Goal: Communication & Community: Answer question/provide support

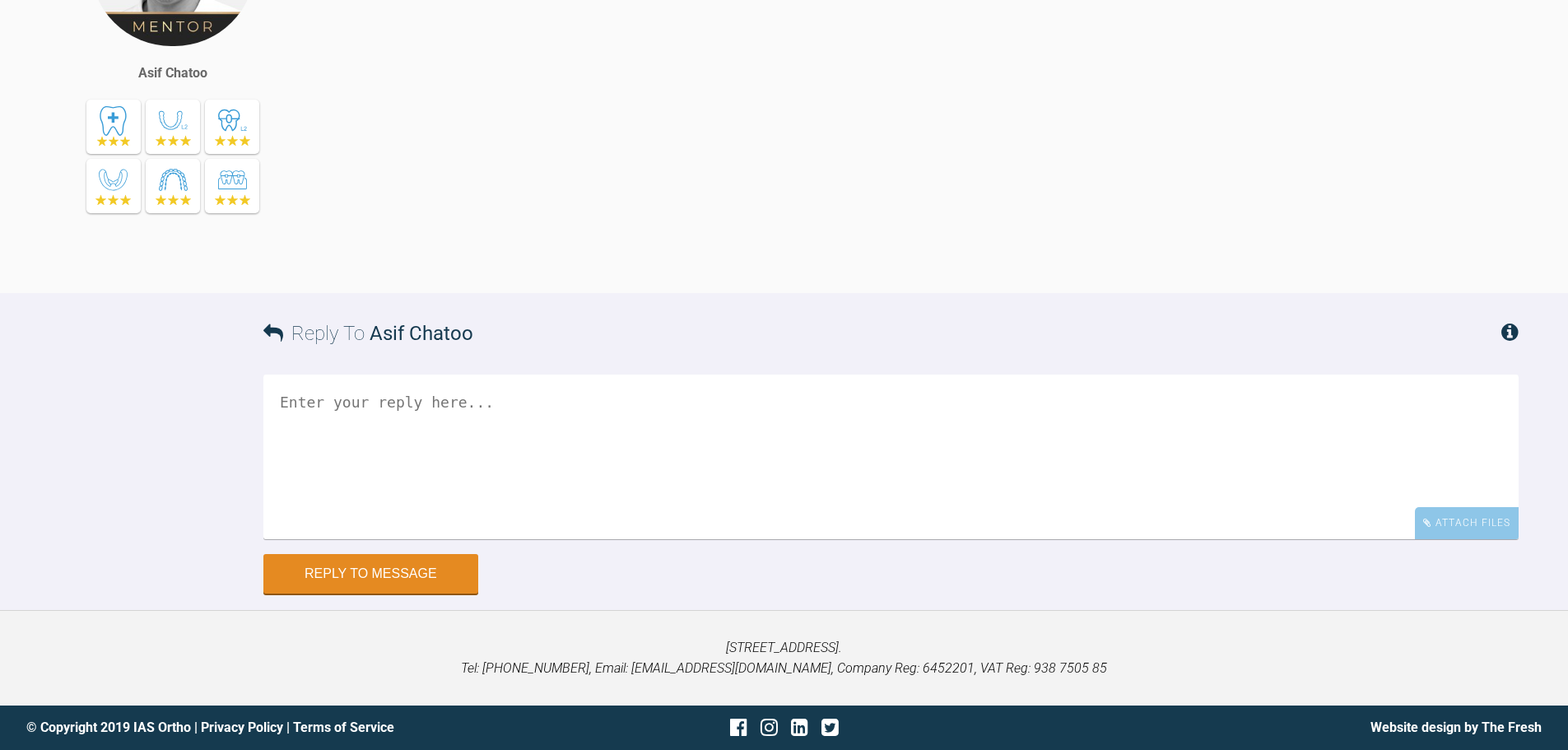
scroll to position [29324, 0]
click at [1433, 515] on div "Attach Files" at bounding box center [1466, 522] width 104 height 32
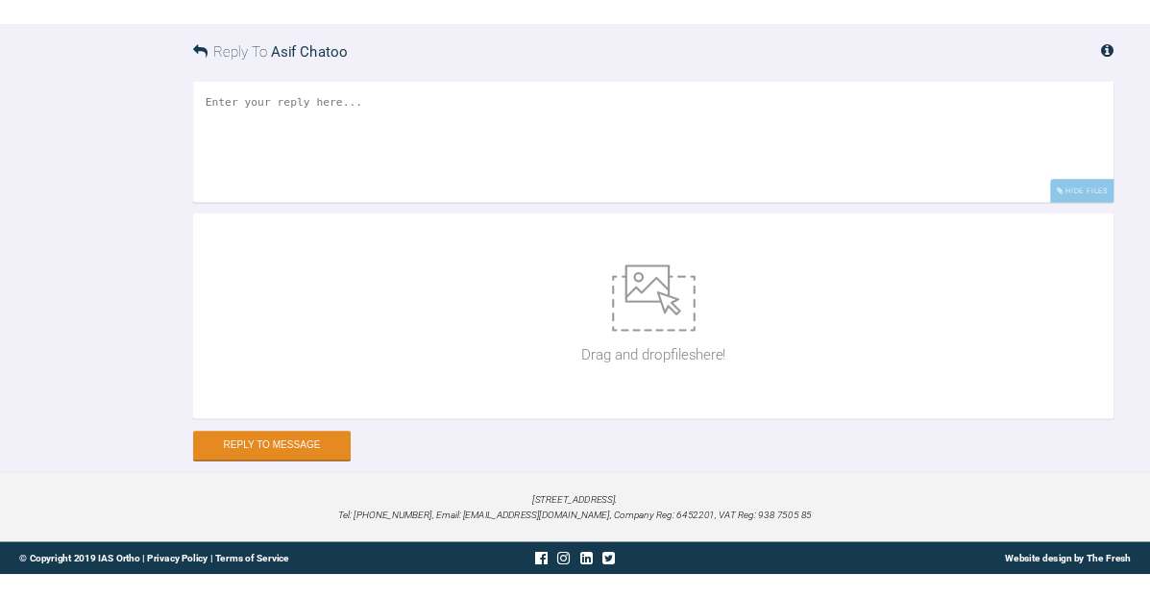
scroll to position [34597, 0]
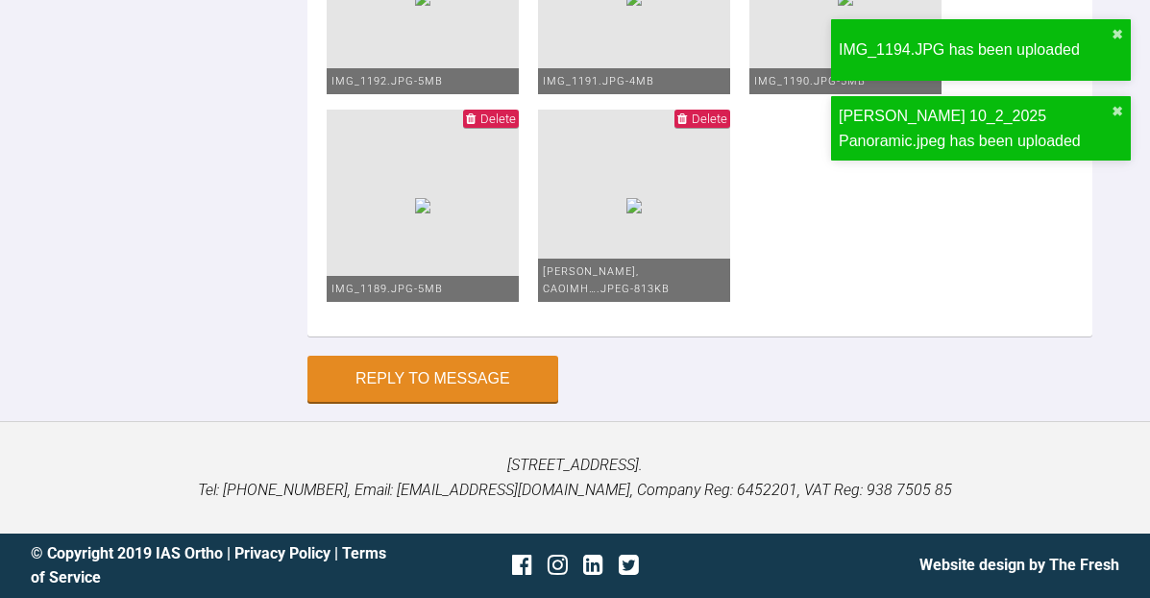
scroll to position [39949, 0]
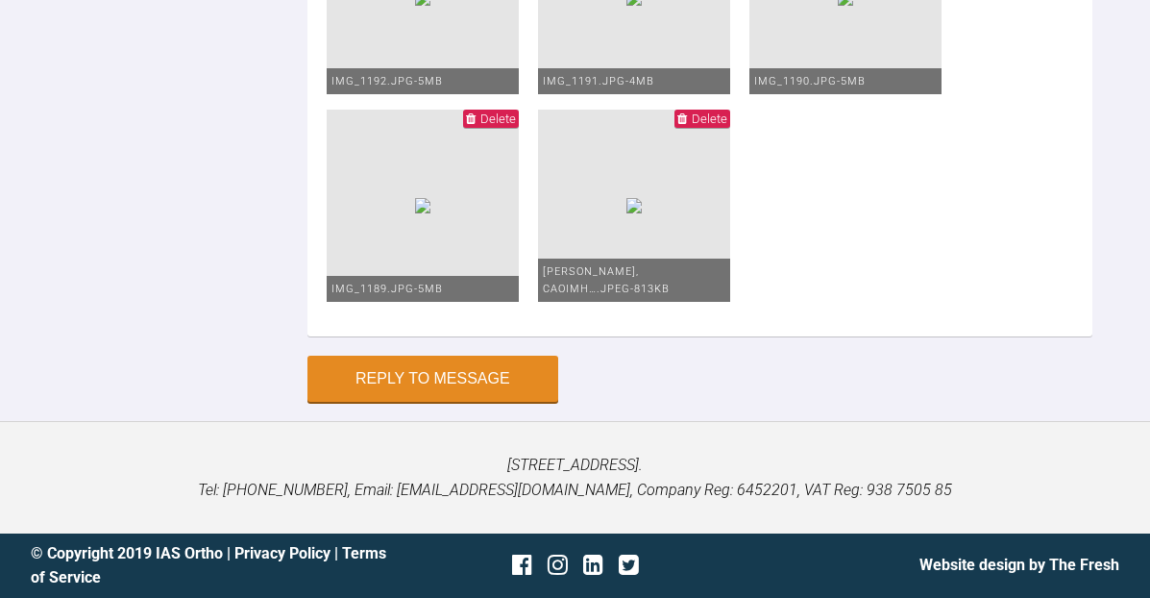
type textarea "Hi [PERSON_NAME], This is [GEOGRAPHIC_DATA] [DATE]. I have gone to 19*25 niti u…"
click at [452, 384] on button "Reply to Message" at bounding box center [433, 381] width 251 height 46
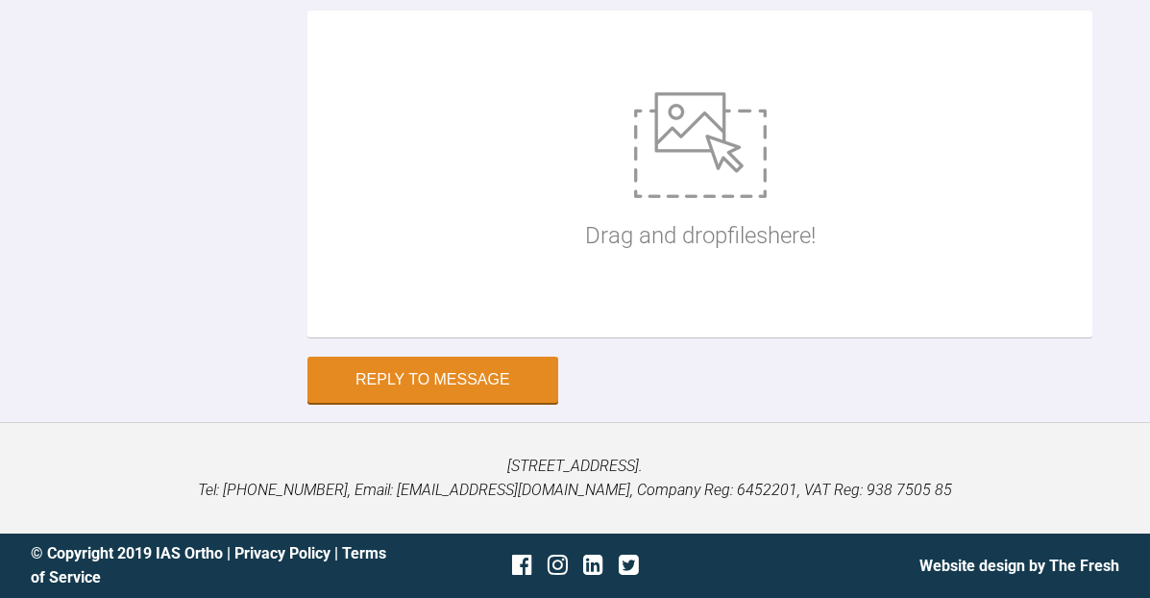
scroll to position [40723, 0]
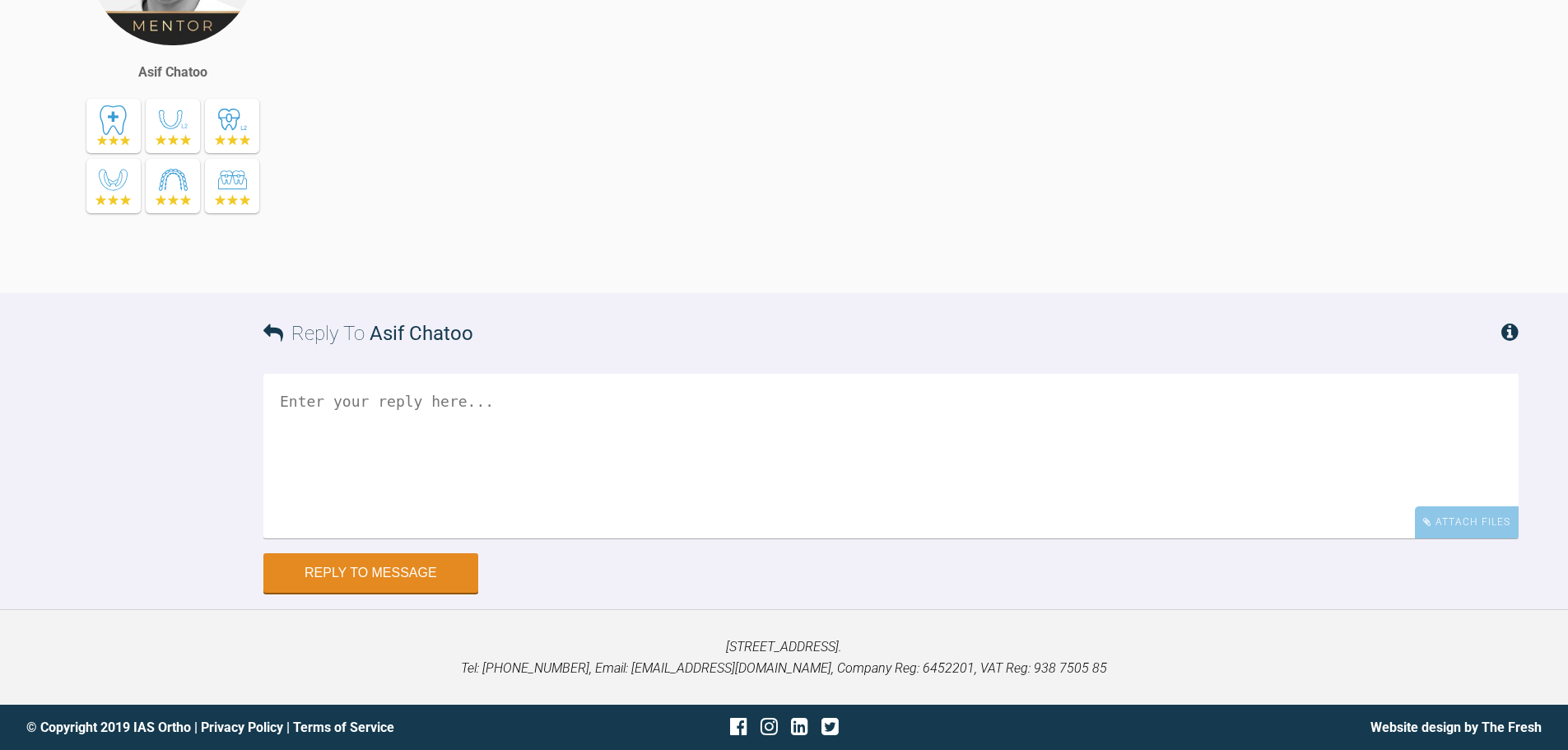
scroll to position [34086, 0]
click at [984, 511] on div "Attach Files" at bounding box center [1466, 521] width 104 height 32
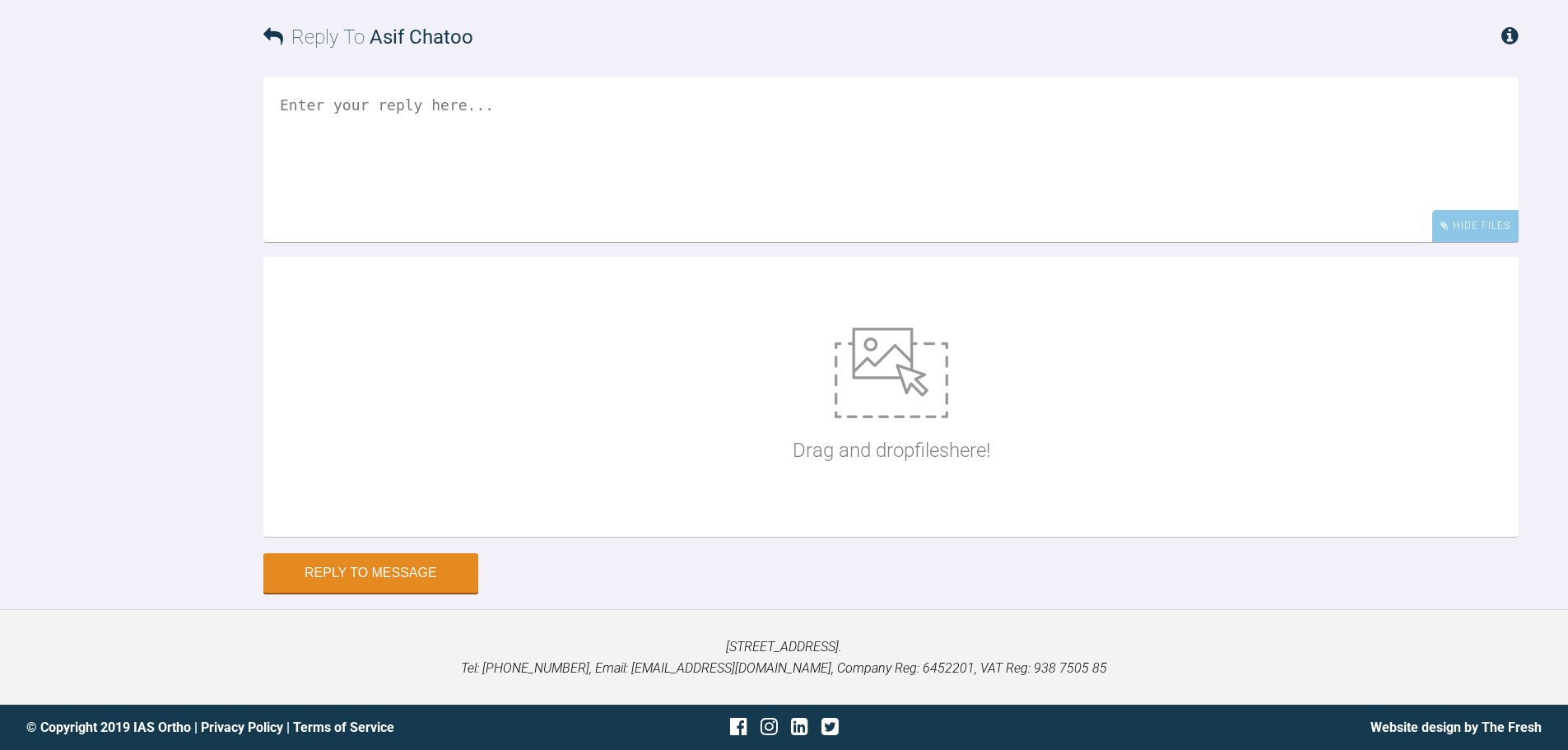
scroll to position [34464, 0]
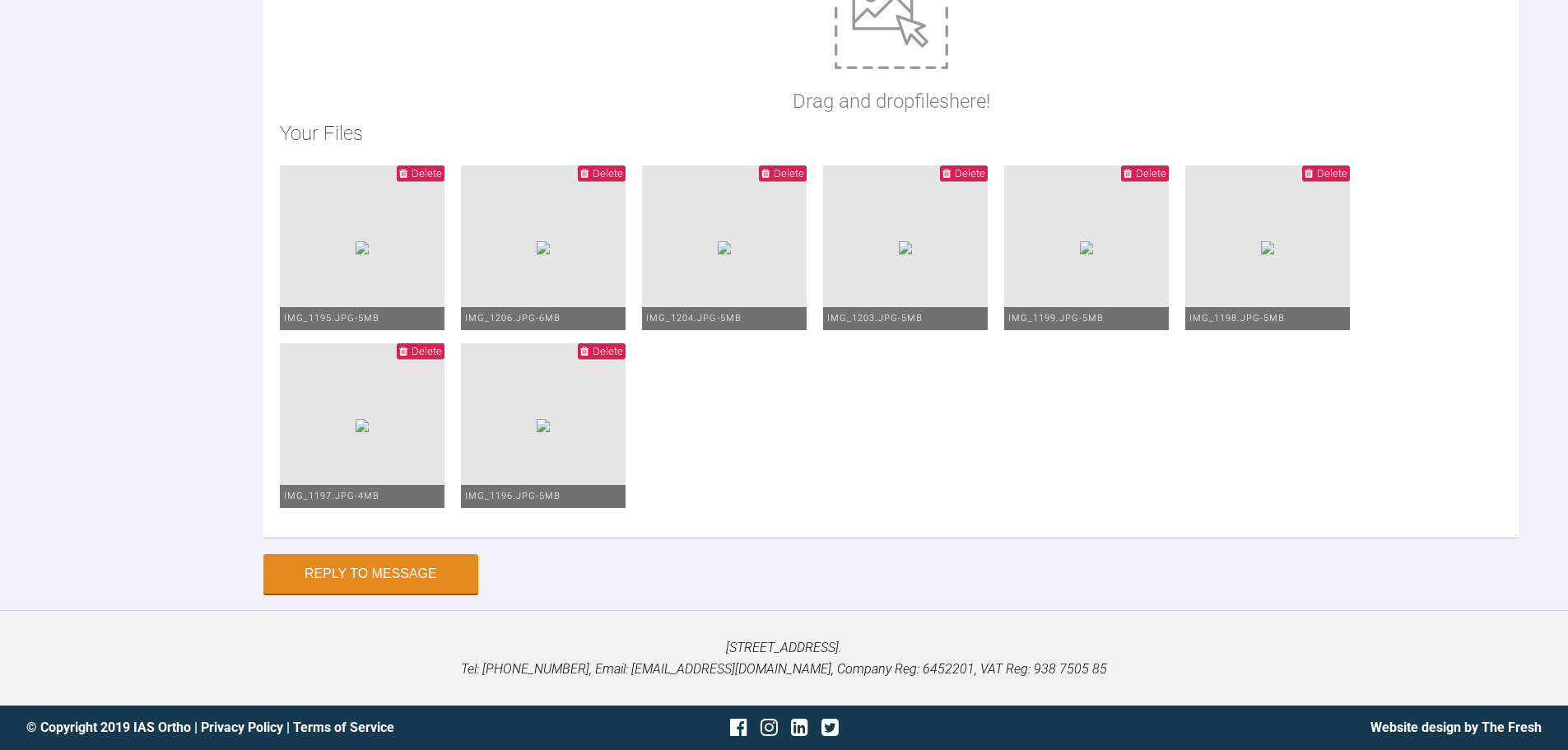
scroll to position [34759, 0]
type textarea "Hi Asif, This is Emily today. OJ is 3.5-4mm Remaining space is 3-4 mm upper arc…"
click at [438, 511] on button "Reply to Message" at bounding box center [371, 575] width 215 height 39
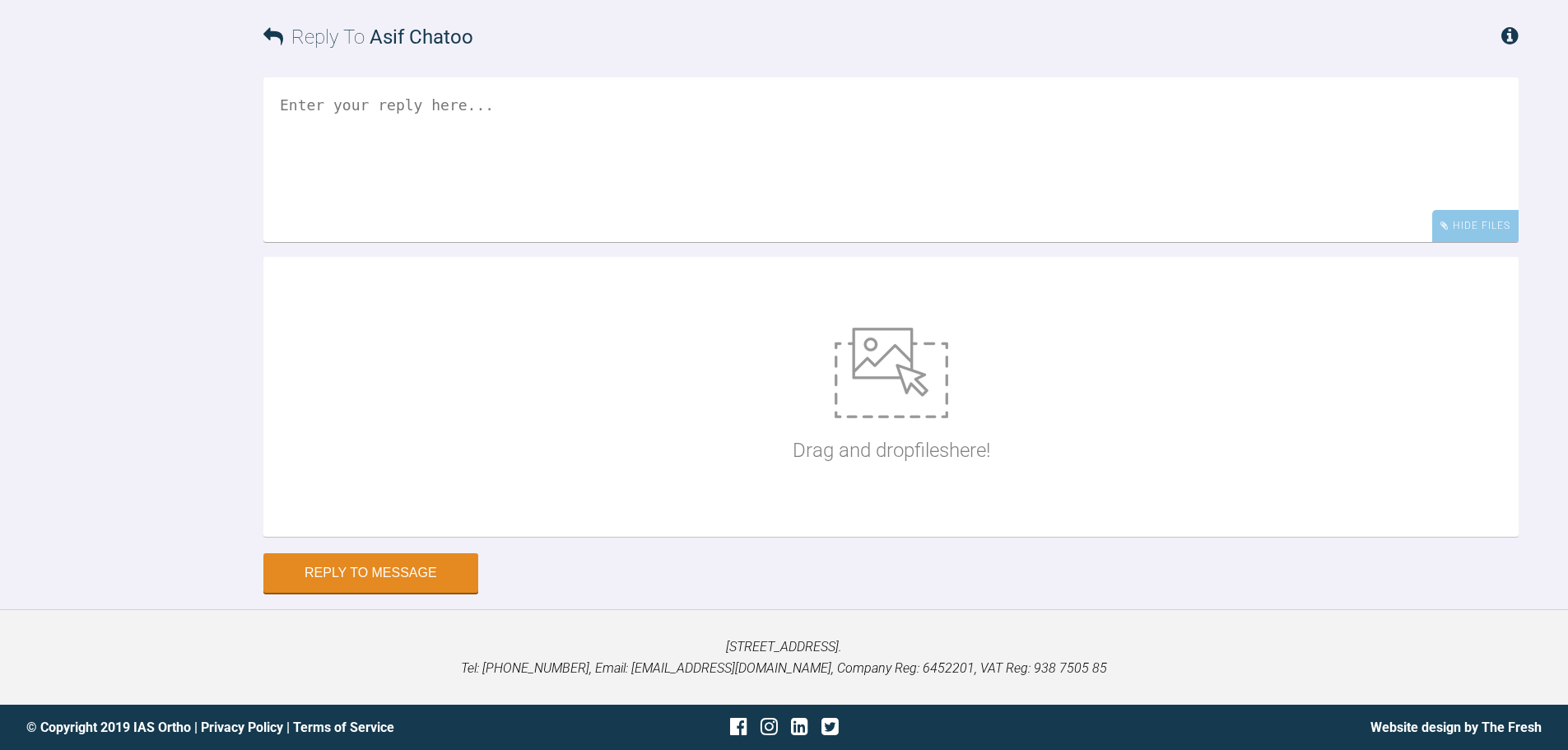
scroll to position [34717, 0]
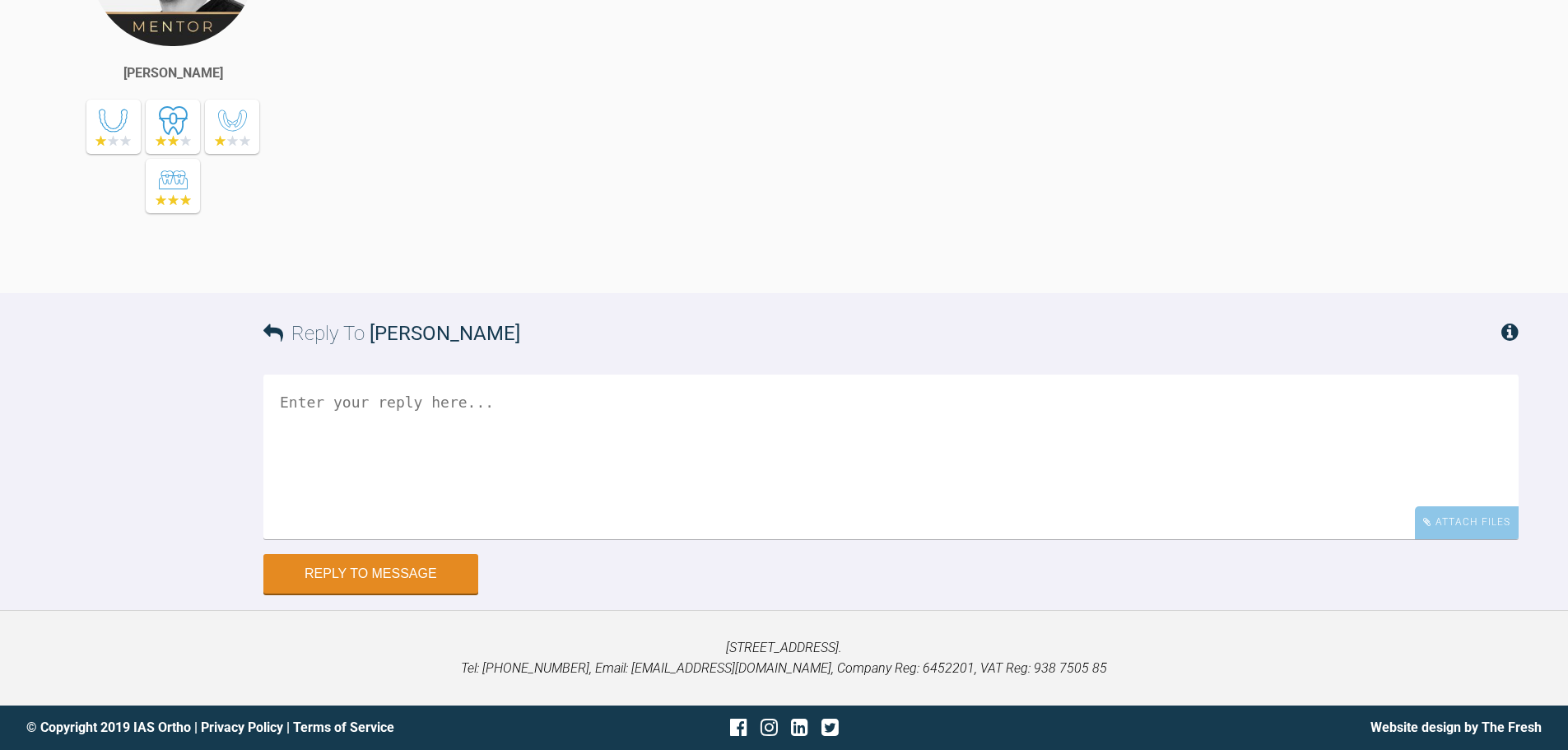
scroll to position [12057, 0]
click at [1488, 517] on div "Attach Files" at bounding box center [1466, 521] width 104 height 32
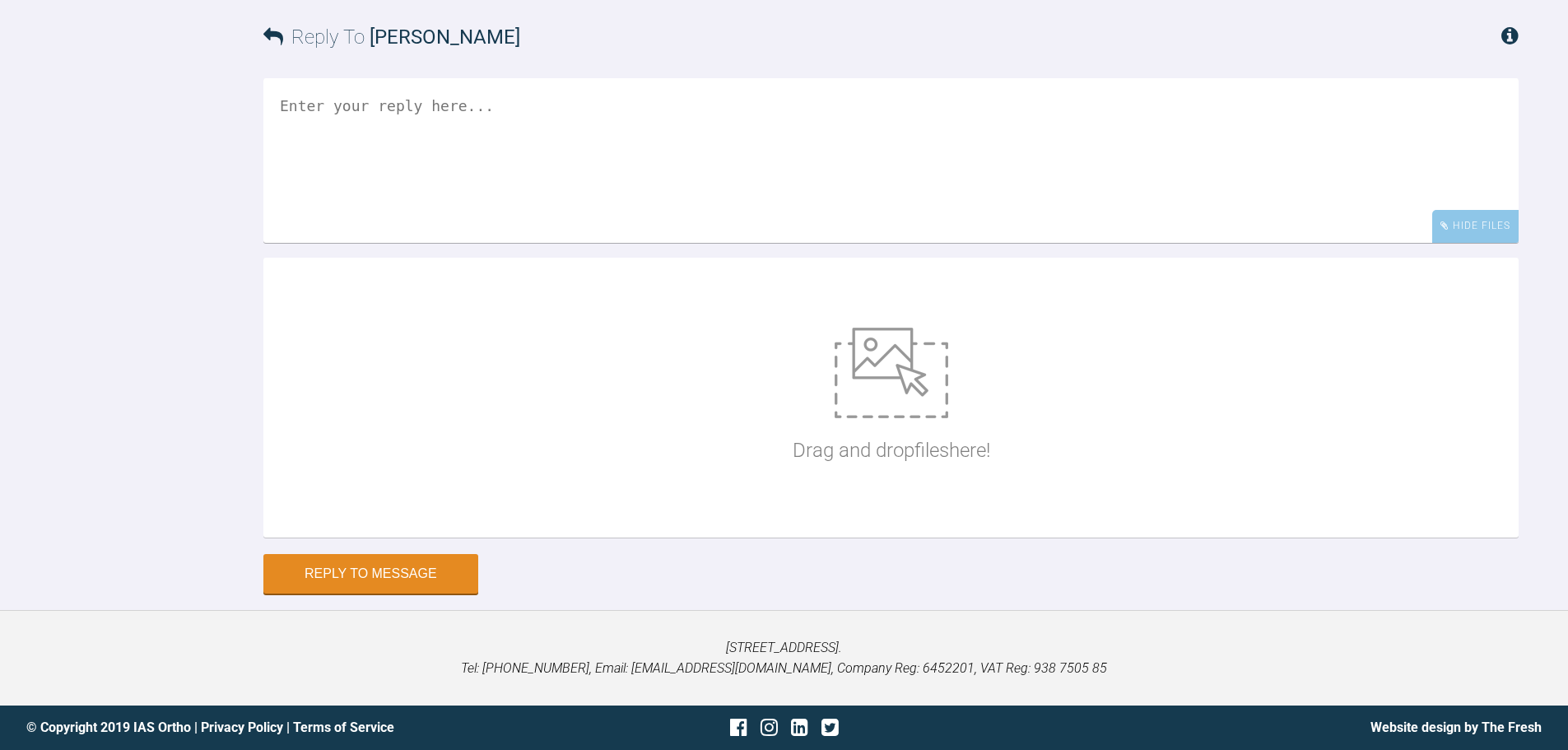
scroll to position [12354, 0]
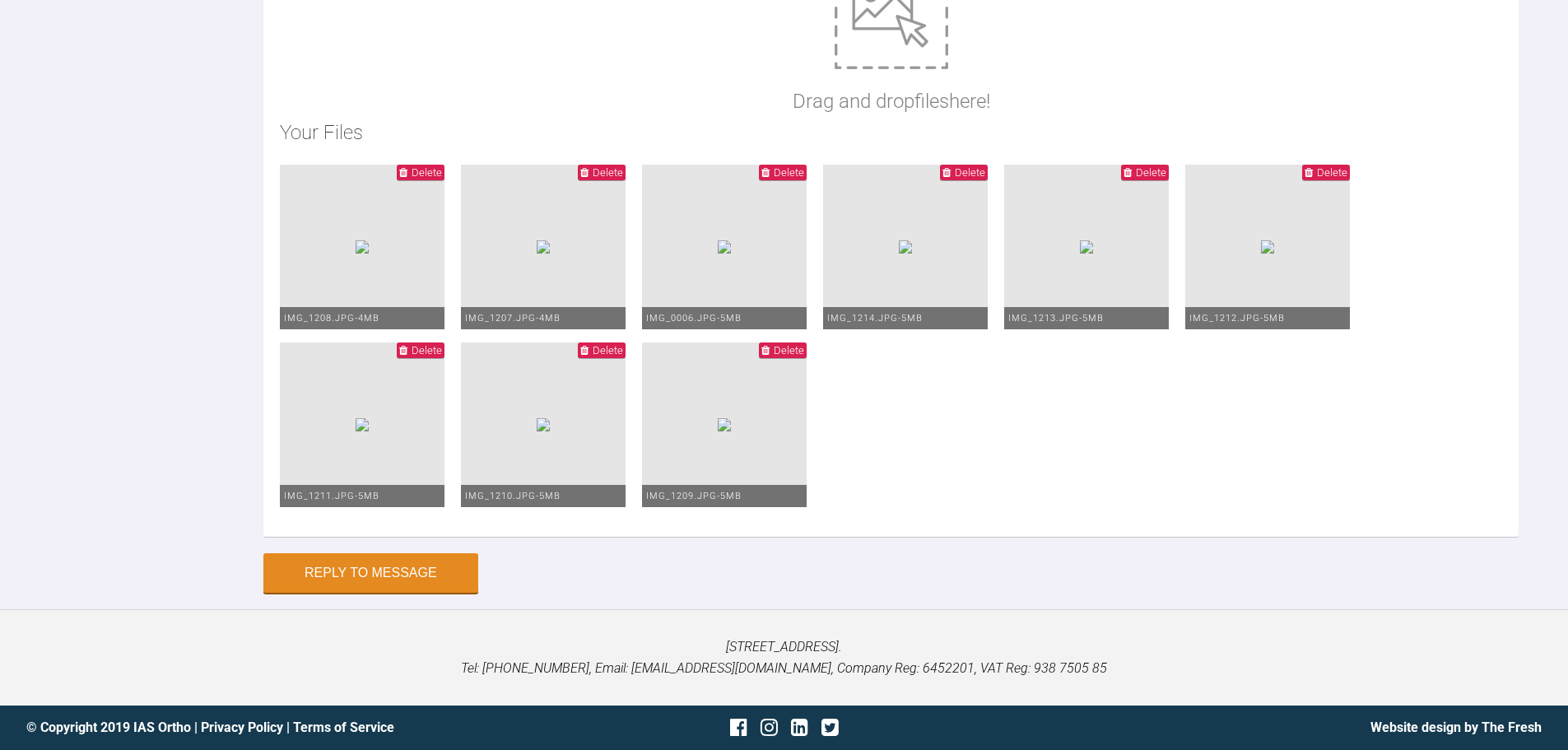
drag, startPoint x: 1248, startPoint y: 210, endPoint x: 1226, endPoint y: 204, distance: 22.8
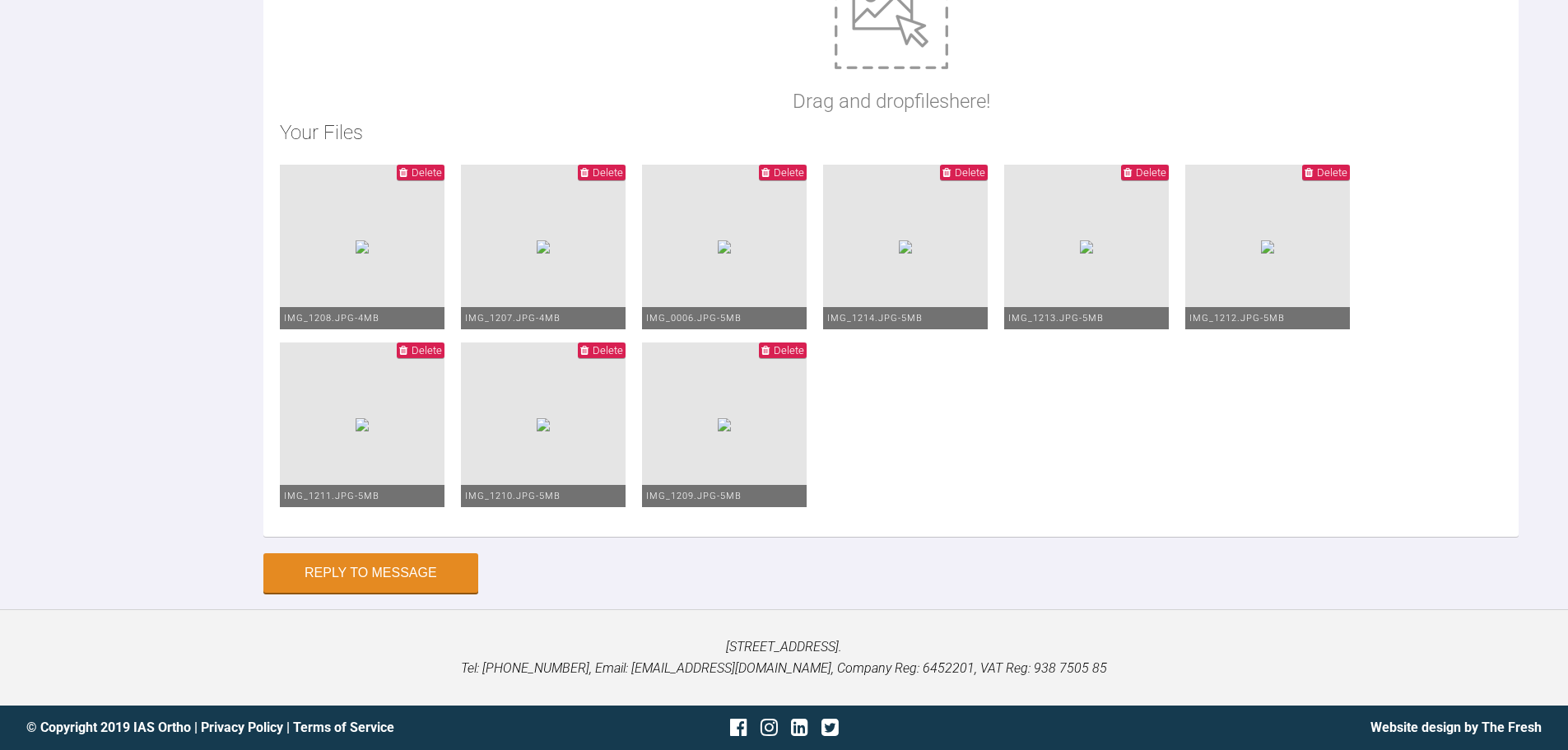
type textarea "Hi Zaid, This is Nicolas today. The OH is very poor so if it doesn't improve we…"
click at [333, 574] on button "Reply to Message" at bounding box center [371, 574] width 215 height 39
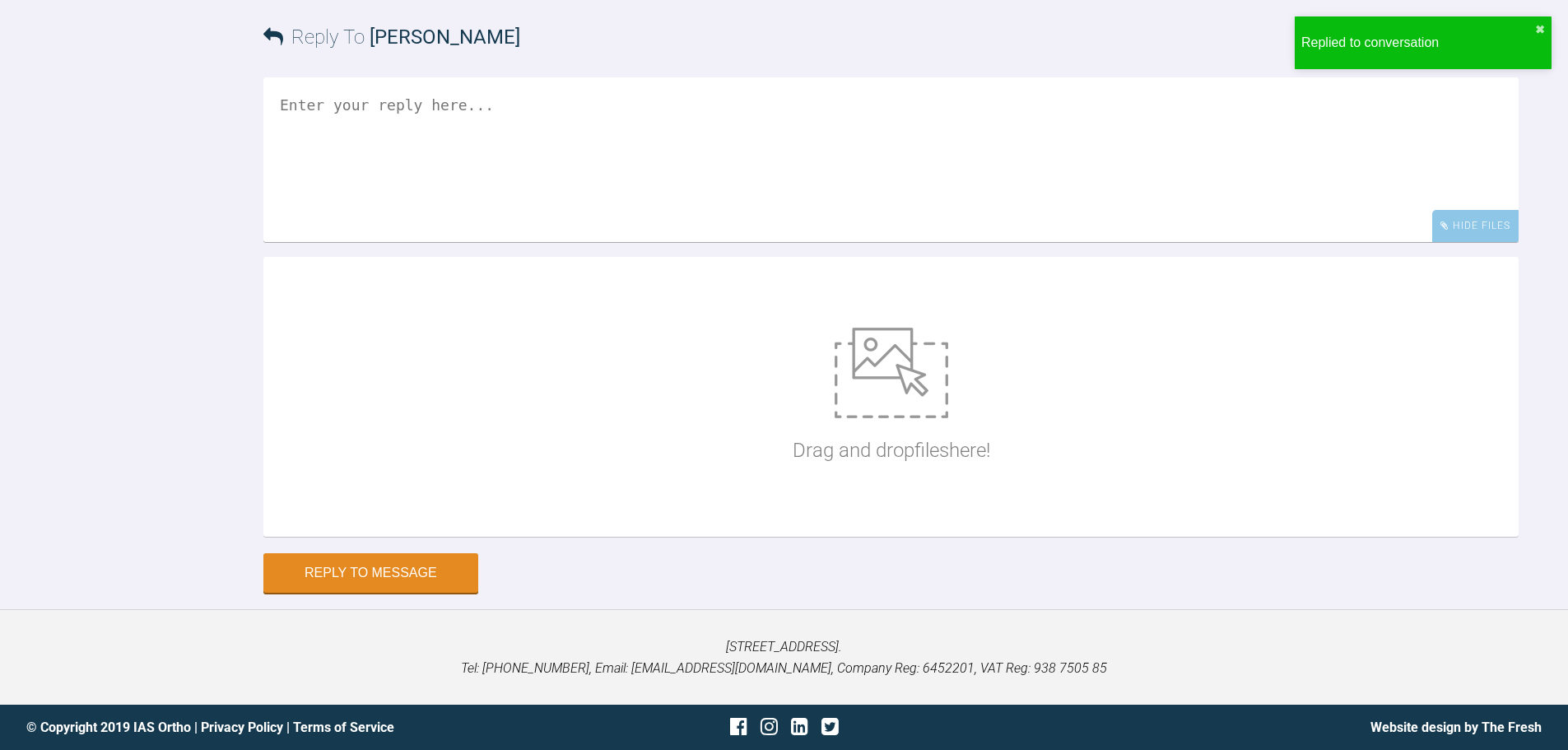
scroll to position [12607, 0]
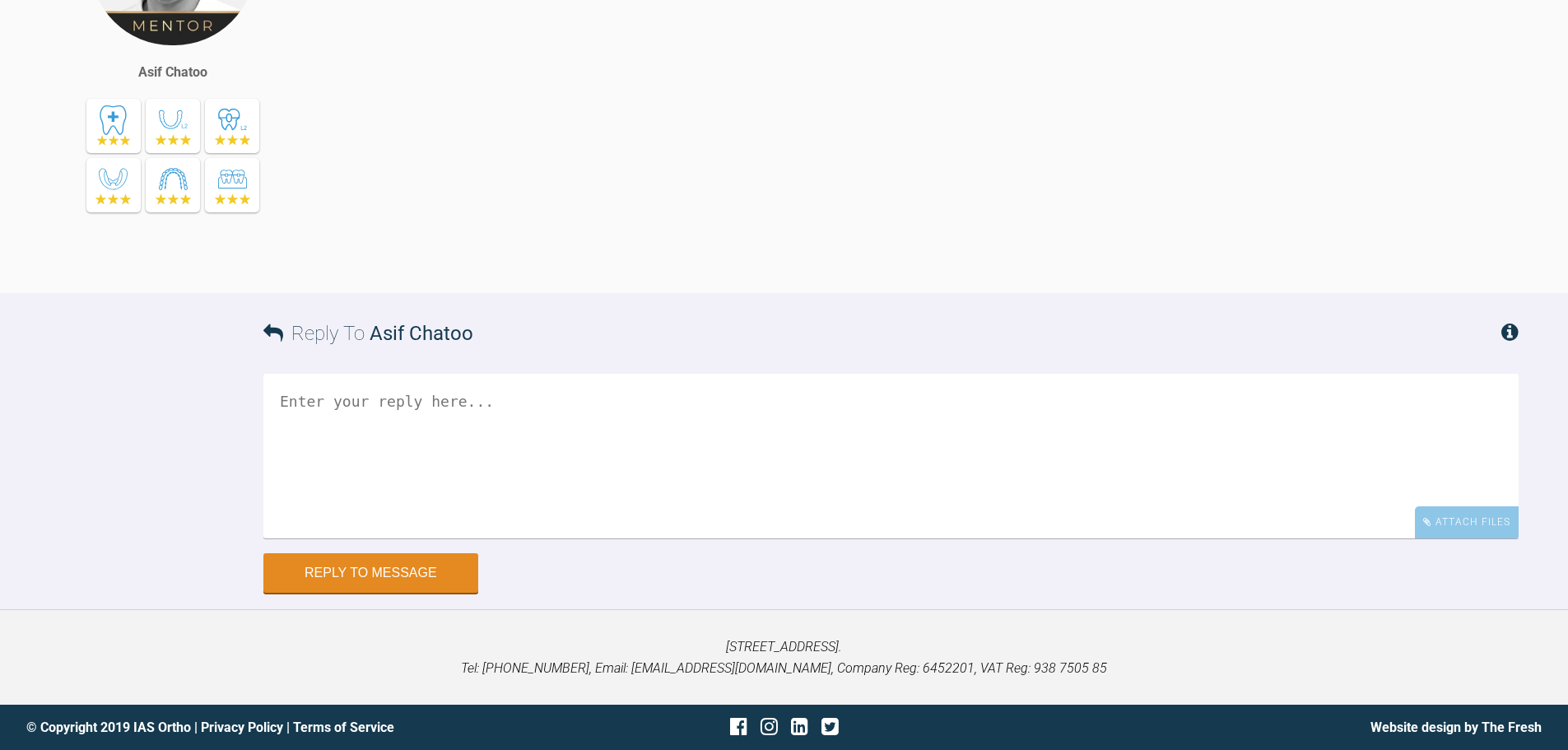
scroll to position [9758, 0]
click at [1452, 525] on div "Attach Files" at bounding box center [1466, 521] width 104 height 32
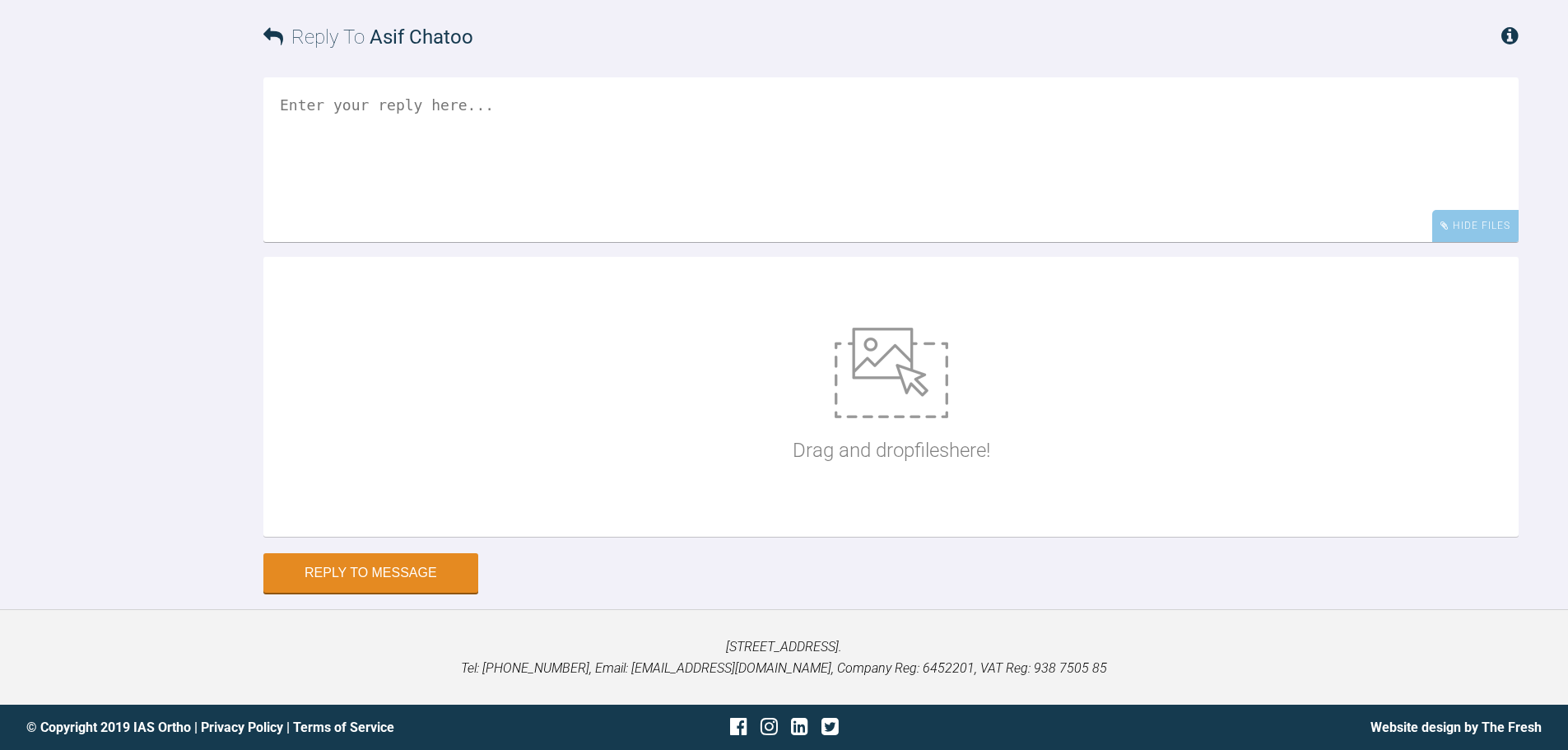
scroll to position [10054, 0]
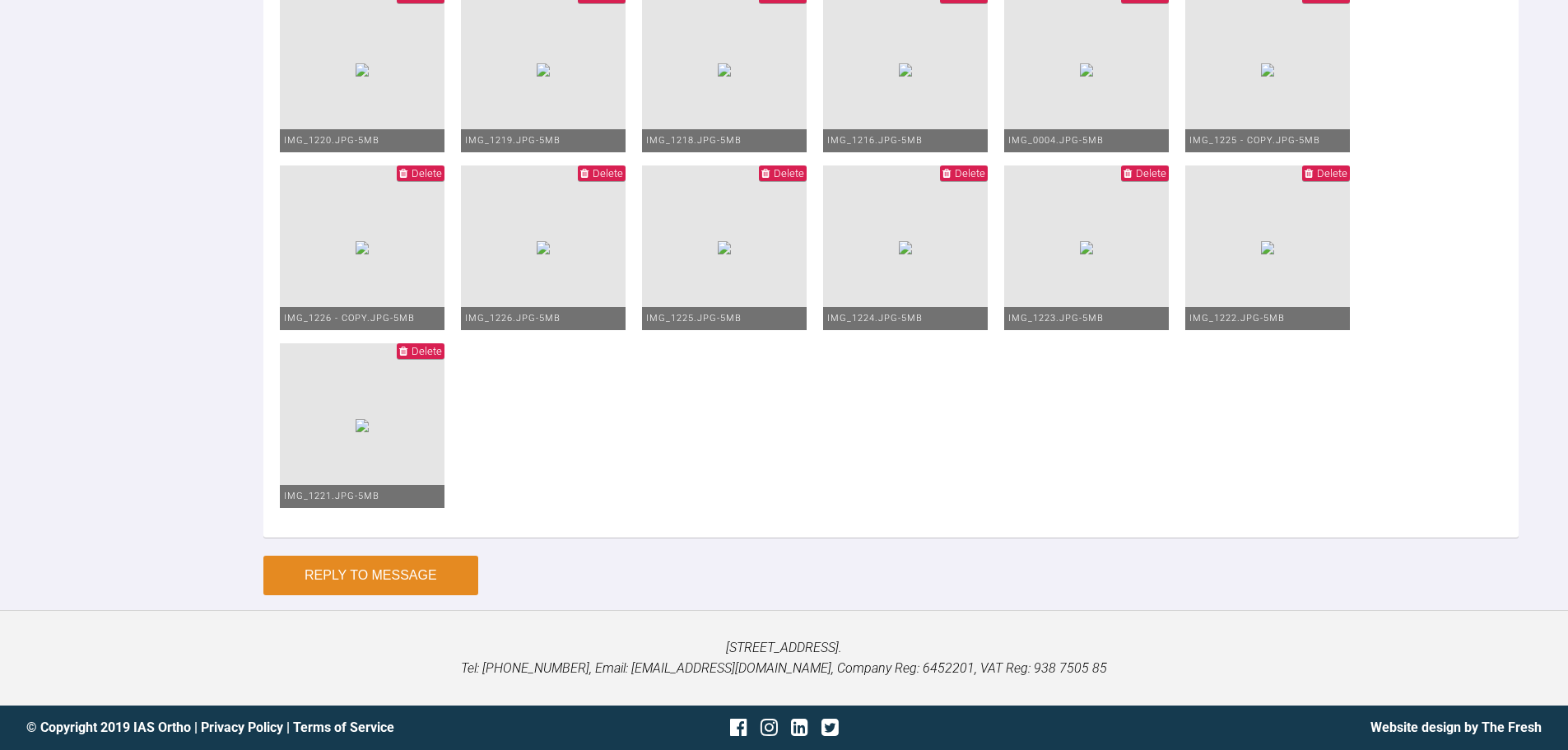
type textarea "Hi Asif, This is Ruairi today. I have resited the lower 1's and the UL1 (this m…"
drag, startPoint x: 411, startPoint y: 589, endPoint x: 393, endPoint y: 573, distance: 24.1
click at [410, 586] on button "Reply to Message" at bounding box center [371, 575] width 215 height 39
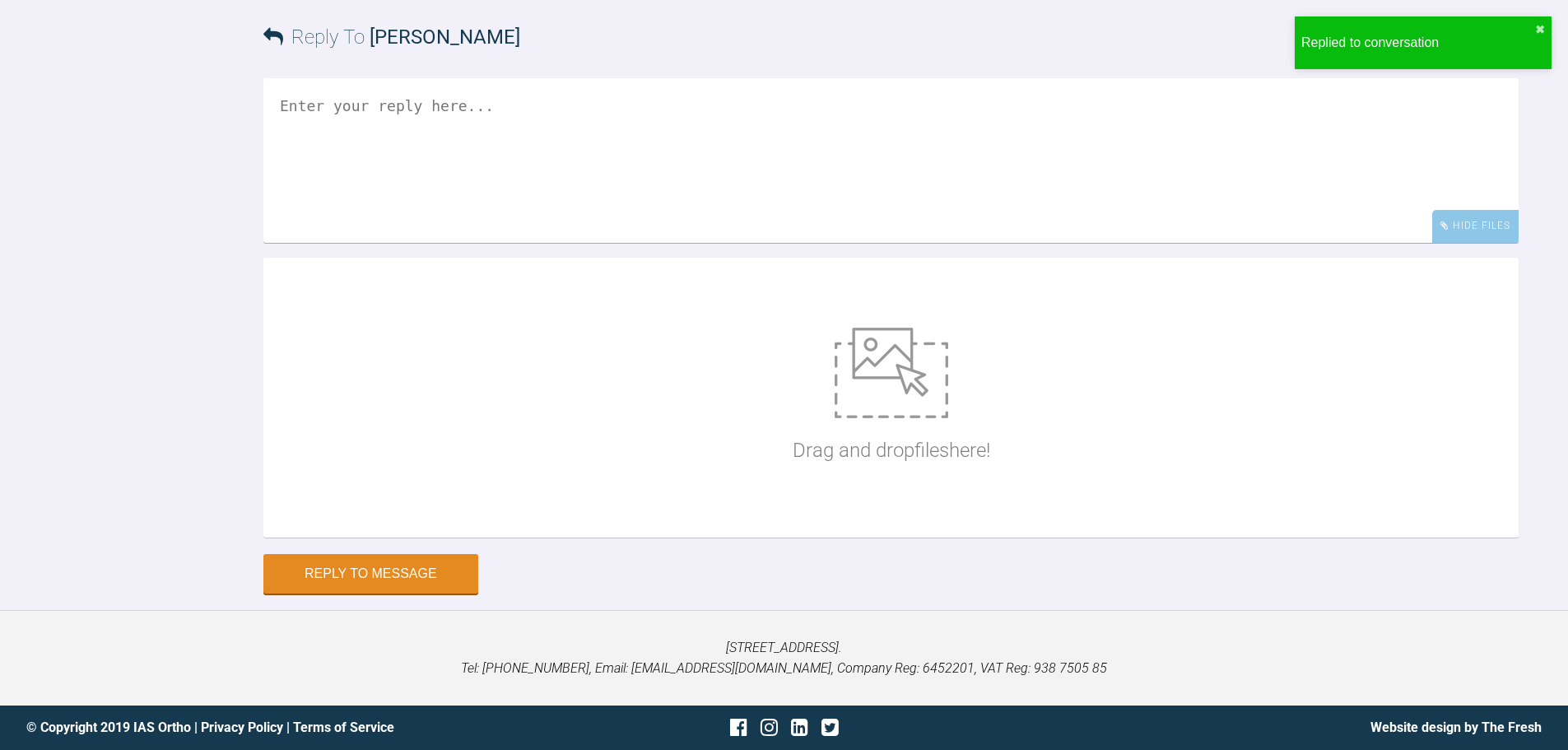
scroll to position [10370, 0]
